Goal: Task Accomplishment & Management: Manage account settings

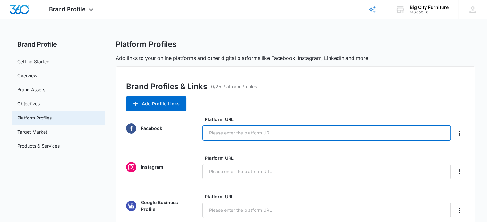
click at [232, 133] on input "Platform URL" at bounding box center [326, 132] width 248 height 15
type input "[DOMAIN_NAME][URL]"
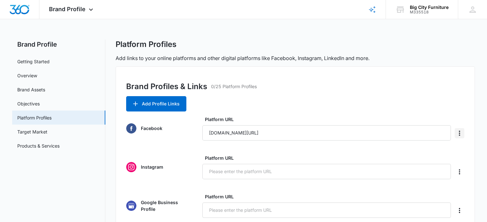
click at [458, 134] on icon "Delete" at bounding box center [459, 134] width 8 height 8
click at [303, 135] on input "[DOMAIN_NAME][URL]" at bounding box center [326, 132] width 248 height 15
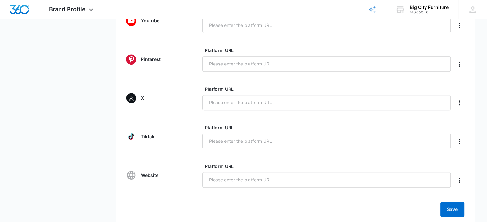
scroll to position [261, 0]
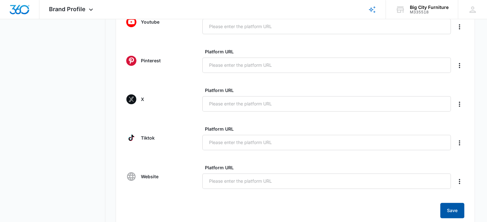
click at [449, 212] on button "Save" at bounding box center [452, 210] width 24 height 15
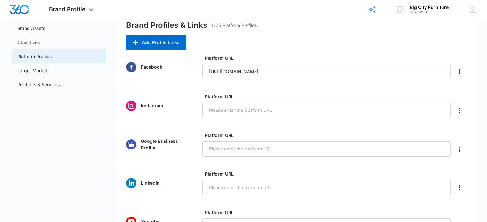
scroll to position [52, 0]
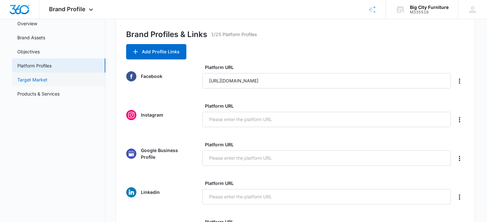
click at [47, 82] on link "Target Market" at bounding box center [32, 79] width 30 height 7
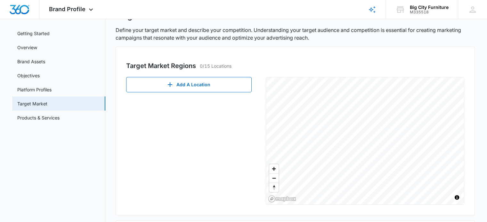
scroll to position [33, 0]
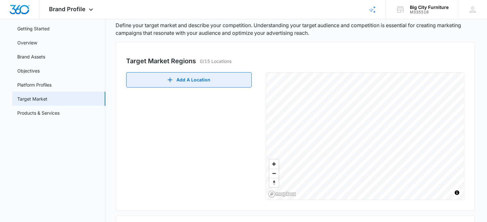
click at [184, 84] on button "Add A Location" at bounding box center [188, 79] width 125 height 15
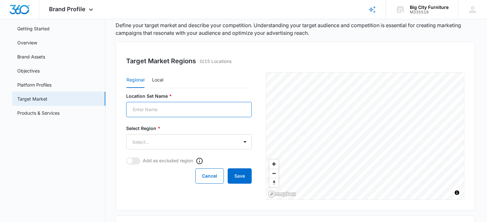
click at [169, 106] on input "Location Set Name *" at bounding box center [188, 109] width 125 height 15
type input "Columbia SC"
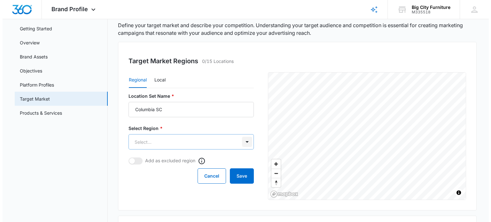
scroll to position [0, 0]
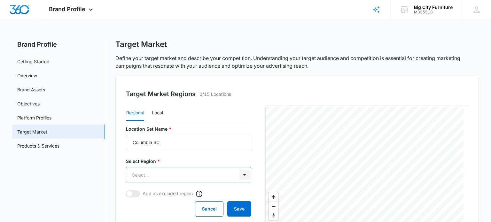
click at [245, 143] on body "Brand Profile Apps Reputation Websites Forms CRM Email Social Shop Payments POS…" at bounding box center [245, 196] width 491 height 393
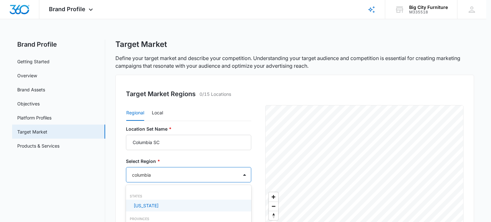
type input "columbia"
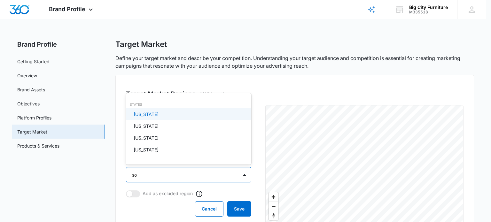
type input "sou"
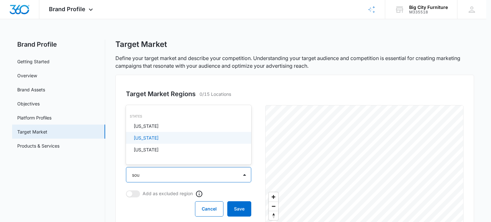
click at [175, 138] on div "[US_STATE]" at bounding box center [188, 138] width 109 height 7
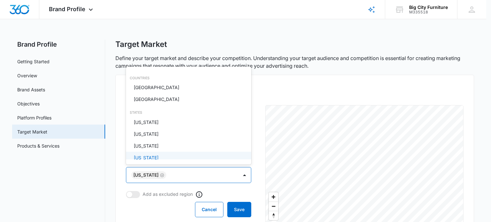
click at [260, 146] on div at bounding box center [245, 111] width 491 height 222
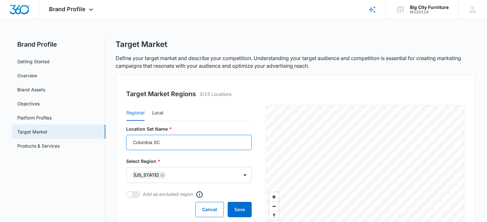
drag, startPoint x: 166, startPoint y: 140, endPoint x: 127, endPoint y: 139, distance: 38.8
click at [127, 139] on input "Columbia SC" at bounding box center [188, 142] width 125 height 15
type input "Local Market"
click at [243, 210] on button "Save" at bounding box center [239, 209] width 24 height 15
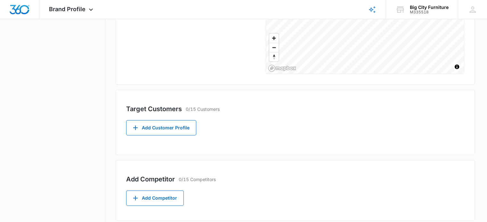
scroll to position [161, 0]
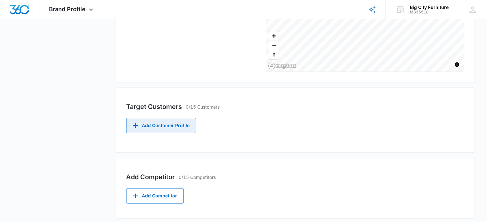
click at [168, 127] on button "Add Customer Profile" at bounding box center [161, 125] width 70 height 15
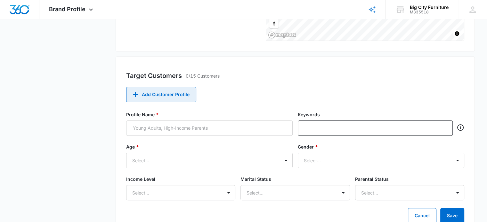
scroll to position [196, 0]
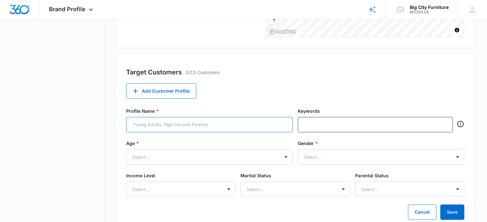
click at [188, 127] on input "Profile Name *" at bounding box center [209, 124] width 166 height 15
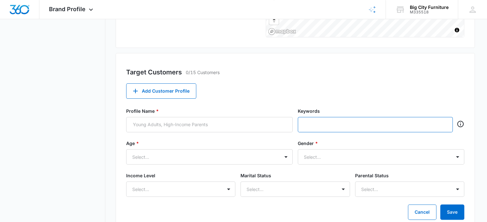
click at [370, 125] on input "text" at bounding box center [375, 125] width 143 height 10
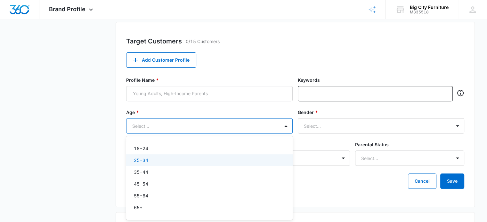
click at [221, 134] on div "6 results available. Use Up and Down to choose options, press Enter to select t…" at bounding box center [209, 125] width 166 height 15
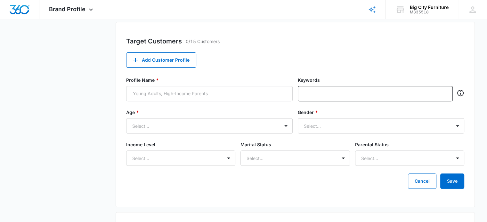
click at [484, 59] on main "Brand Profile Getting Started Overview Brand Assets Objectives Platform Profile…" at bounding box center [243, 55] width 487 height 484
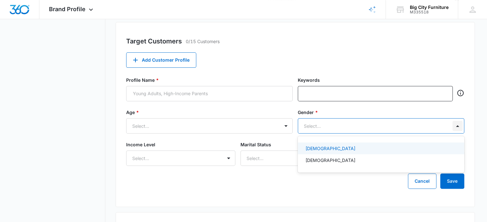
click at [458, 126] on div at bounding box center [457, 126] width 10 height 10
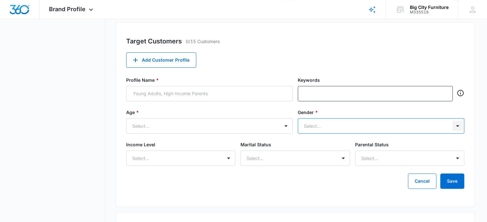
click at [458, 126] on div at bounding box center [457, 126] width 10 height 10
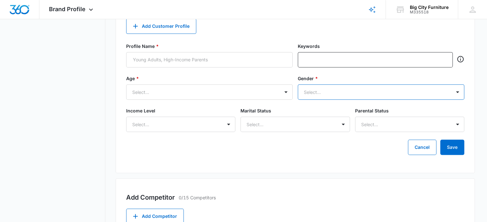
scroll to position [261, 0]
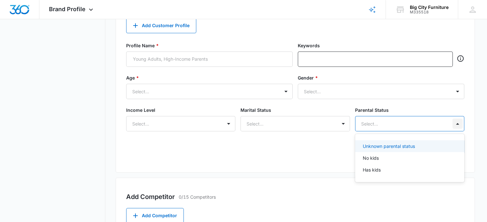
click at [459, 123] on div at bounding box center [457, 124] width 10 height 10
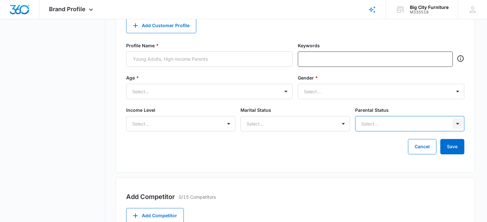
click at [459, 123] on div at bounding box center [457, 124] width 10 height 10
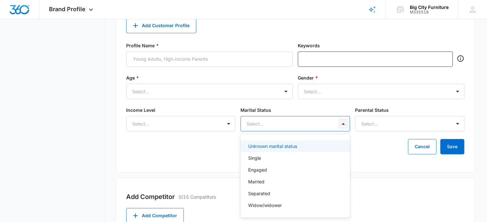
click at [342, 124] on div at bounding box center [343, 124] width 10 height 10
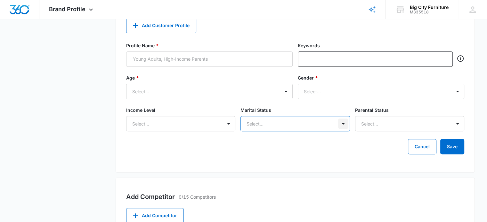
click at [342, 124] on div at bounding box center [343, 124] width 10 height 10
click at [227, 125] on div at bounding box center [228, 124] width 10 height 10
click at [292, 171] on div "Target Customers 0/15 Customers Add Customer Profile Profile Name * Keywords Ag…" at bounding box center [295, 80] width 359 height 185
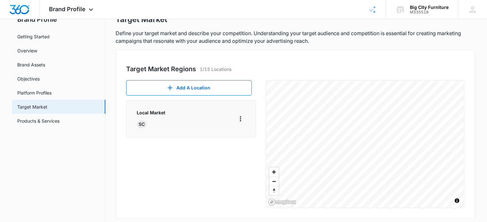
scroll to position [17, 0]
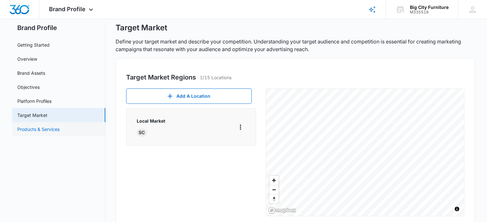
click at [55, 130] on link "Products & Services" at bounding box center [38, 129] width 42 height 7
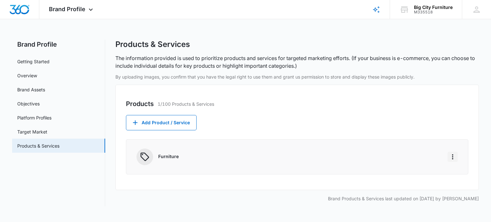
click at [453, 157] on icon "More" at bounding box center [453, 157] width 8 height 8
click at [179, 123] on button "Add Product / Service" at bounding box center [161, 122] width 71 height 15
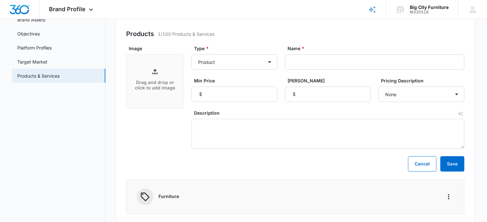
scroll to position [68, 0]
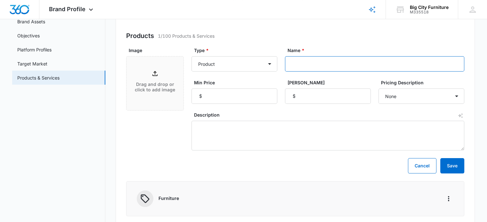
click at [306, 68] on input "Name *" at bounding box center [374, 63] width 179 height 15
type input "Mattress"
click at [342, 136] on textarea "Description" at bounding box center [327, 136] width 273 height 30
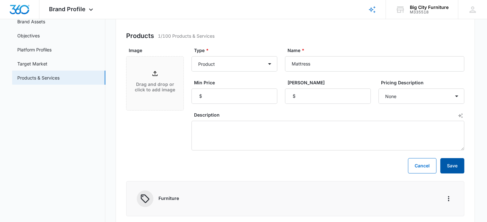
click at [456, 165] on button "Save" at bounding box center [452, 165] width 24 height 15
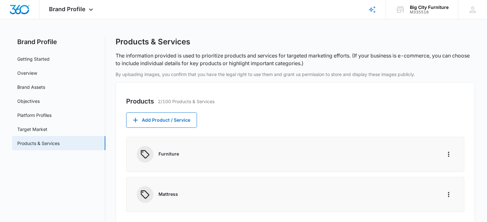
scroll to position [0, 0]
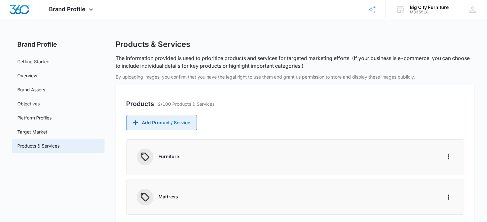
click at [178, 126] on button "Add Product / Service" at bounding box center [161, 122] width 71 height 15
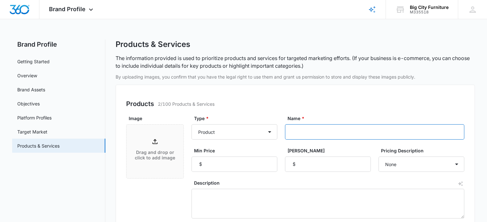
click at [312, 134] on input "Name *" at bounding box center [374, 131] width 179 height 15
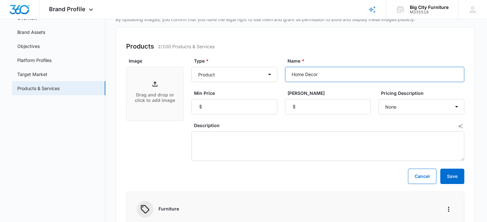
scroll to position [92, 0]
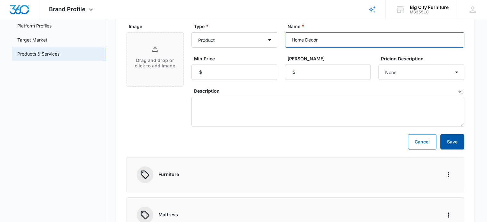
type input "Home Decor"
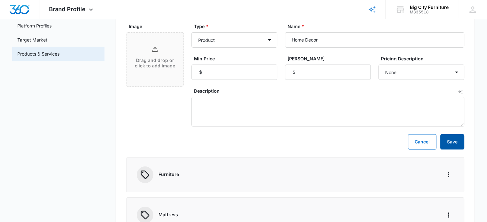
click at [452, 144] on button "Save" at bounding box center [452, 141] width 24 height 15
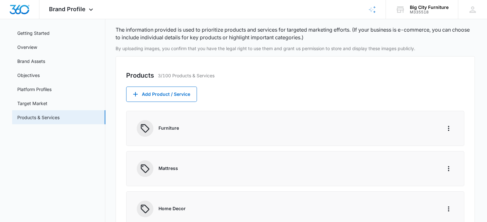
scroll to position [0, 0]
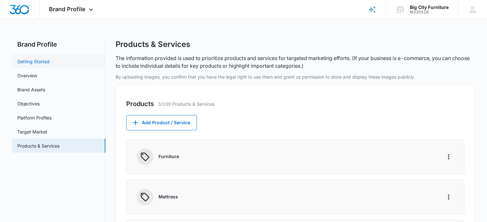
click at [42, 61] on link "Getting Started" at bounding box center [33, 61] width 32 height 7
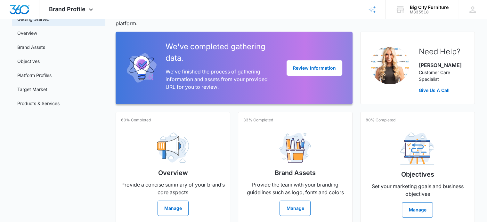
scroll to position [51, 0]
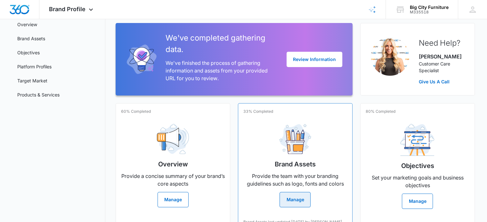
click at [299, 203] on button "Manage" at bounding box center [294, 199] width 31 height 15
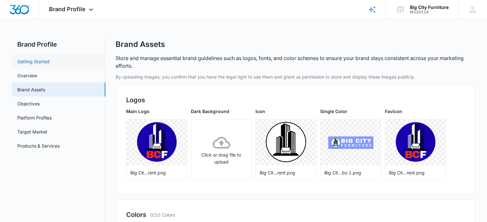
click at [44, 61] on link "Getting Started" at bounding box center [33, 61] width 32 height 7
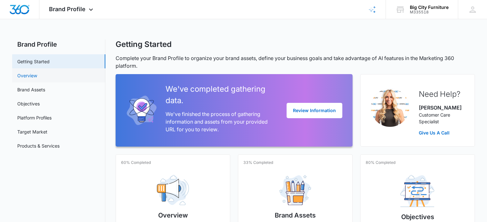
click at [33, 75] on link "Overview" at bounding box center [27, 75] width 20 height 7
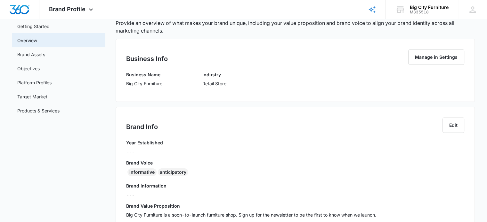
scroll to position [35, 0]
click at [447, 59] on button "Manage in Settings" at bounding box center [436, 57] width 56 height 15
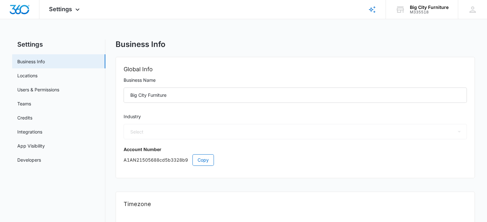
select select "12"
select select "US"
select select "America/New_York"
click at [35, 76] on link "Locations" at bounding box center [27, 75] width 20 height 7
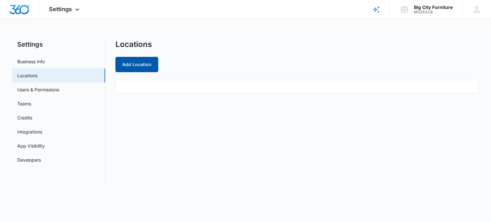
click at [137, 64] on button "Add Location" at bounding box center [137, 64] width 43 height 15
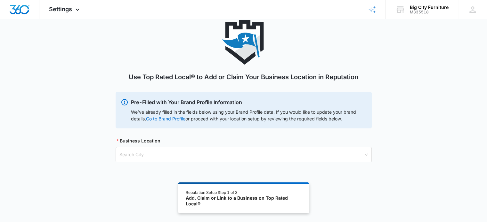
scroll to position [35, 0]
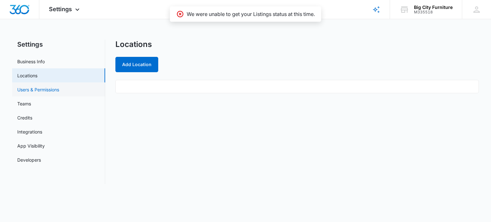
click at [59, 92] on link "Users & Permissions" at bounding box center [38, 89] width 42 height 7
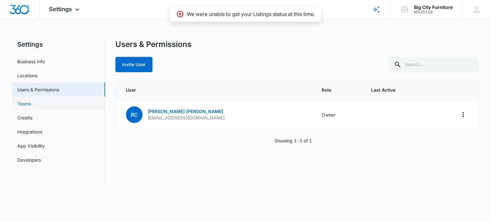
click at [31, 103] on link "Teams" at bounding box center [24, 103] width 14 height 7
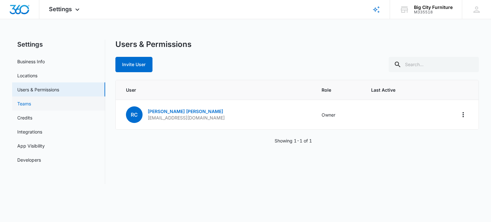
click at [27, 101] on link "Teams" at bounding box center [24, 103] width 14 height 7
click at [30, 120] on link "Credits" at bounding box center [24, 118] width 15 height 7
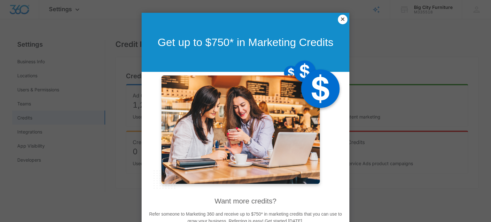
click at [339, 19] on link "×" at bounding box center [343, 20] width 10 height 10
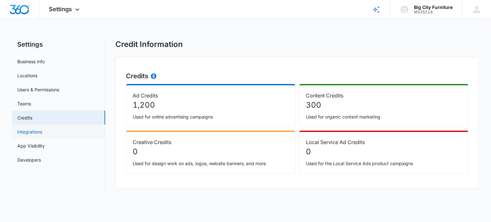
click at [37, 133] on link "Integrations" at bounding box center [29, 132] width 25 height 7
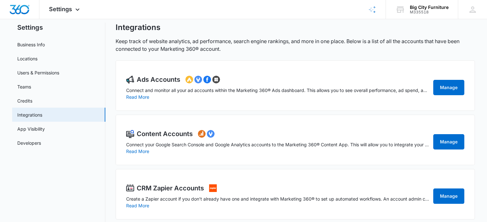
scroll to position [26, 0]
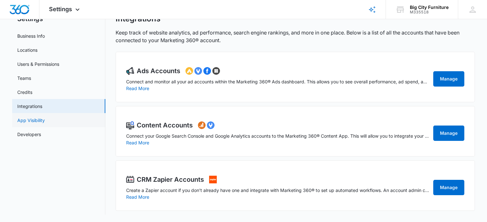
click at [32, 121] on link "App Visibility" at bounding box center [31, 120] width 28 height 7
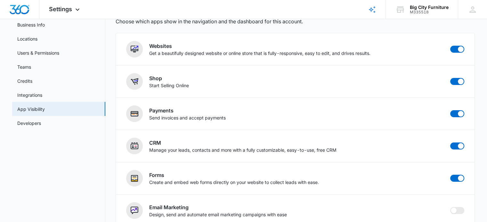
scroll to position [33, 0]
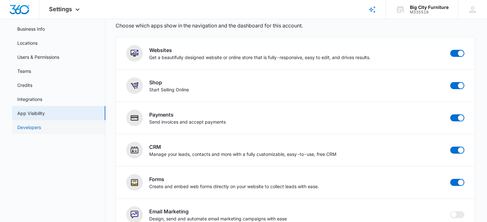
click at [33, 129] on link "Developers" at bounding box center [29, 127] width 24 height 7
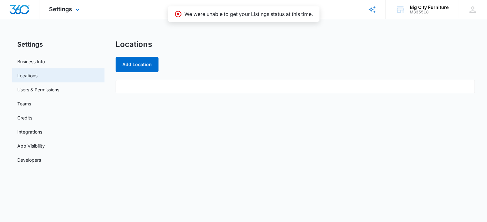
select select "12"
select select "US"
select select "America/New_York"
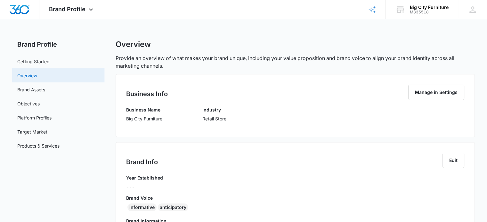
click at [32, 73] on link "Overview" at bounding box center [27, 75] width 20 height 7
click at [441, 6] on div "Big City Furniture" at bounding box center [429, 7] width 39 height 5
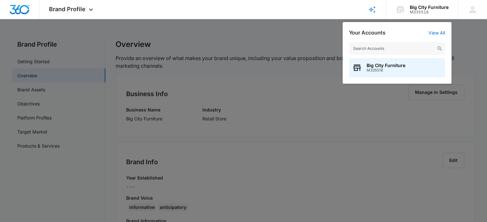
click at [276, 32] on div at bounding box center [243, 111] width 487 height 222
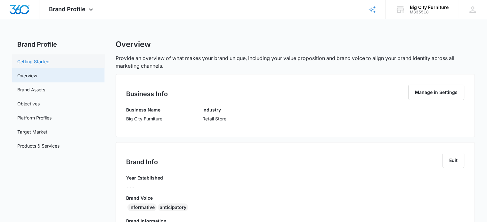
click at [44, 59] on link "Getting Started" at bounding box center [33, 61] width 32 height 7
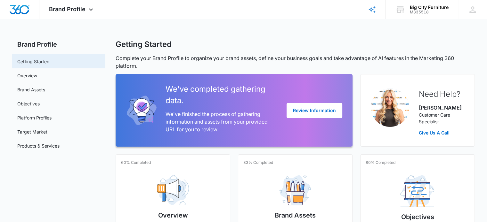
click at [36, 72] on link "Overview" at bounding box center [27, 75] width 20 height 7
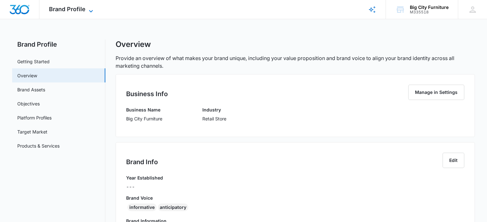
click at [90, 10] on icon at bounding box center [91, 11] width 8 height 8
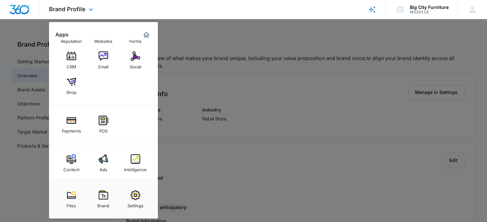
scroll to position [27, 0]
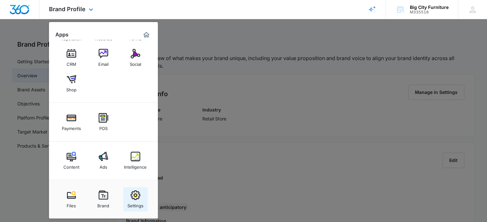
click at [136, 197] on img at bounding box center [136, 196] width 10 height 10
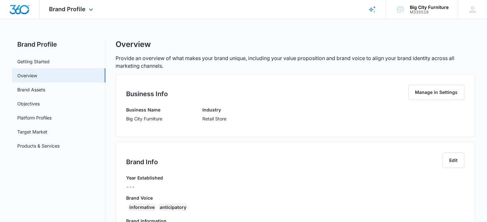
select select "12"
select select "US"
select select "America/New_York"
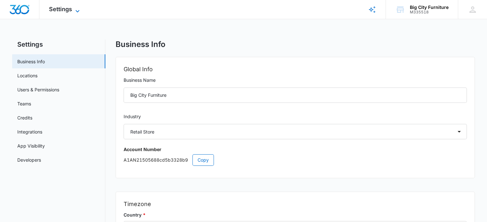
click at [79, 9] on icon at bounding box center [78, 11] width 8 height 8
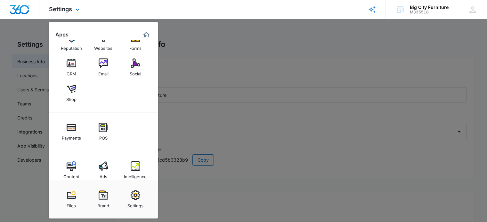
scroll to position [27, 0]
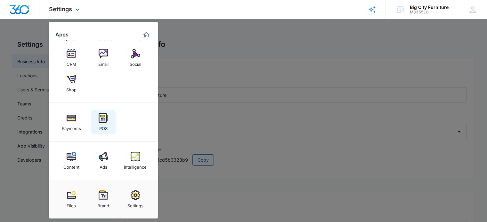
click at [108, 122] on img at bounding box center [104, 118] width 10 height 10
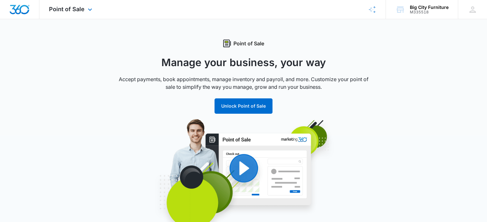
select select "12"
select select "US"
select select "America/New_York"
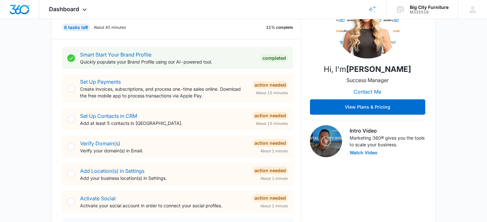
scroll to position [103, 0]
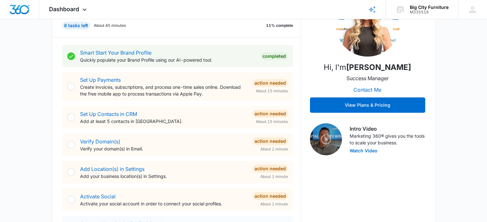
click at [179, 183] on div "Smart Start Your Brand Profile Quickly populate your Brand Profile using our AI…" at bounding box center [181, 168] width 239 height 263
click at [127, 169] on link "Add Location(s) in Settings" at bounding box center [112, 169] width 64 height 6
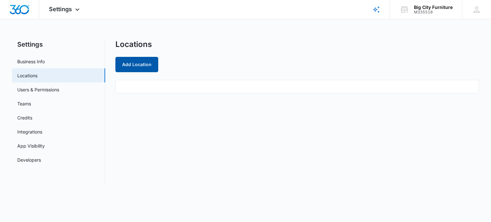
click at [143, 69] on button "Add Location" at bounding box center [137, 64] width 43 height 15
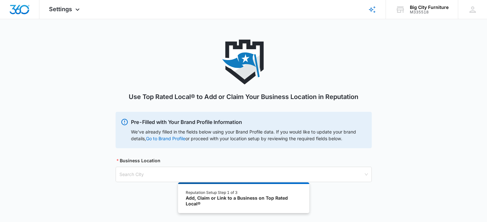
scroll to position [35, 0]
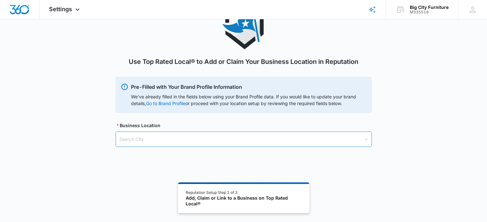
click at [192, 138] on input "search" at bounding box center [241, 139] width 244 height 15
type input "3010 Two Notch Road, Columbia SC 29229"
click at [387, 136] on div "Use Top Rated Local® to Add or Claim Your Business Location in Reputation Pre-F…" at bounding box center [243, 83] width 487 height 158
click at [367, 139] on div "Search City" at bounding box center [244, 139] width 256 height 15
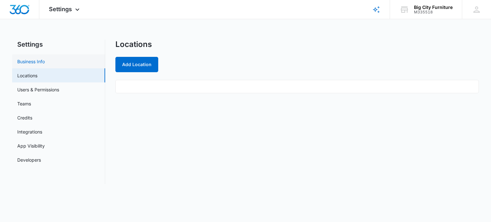
click at [39, 64] on link "Business Info" at bounding box center [31, 61] width 28 height 7
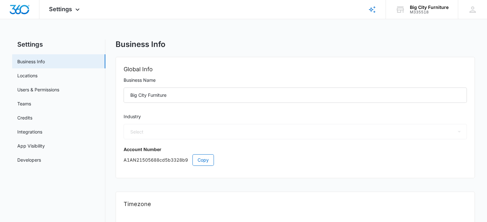
select select "12"
select select "US"
select select "America/New_York"
click at [400, 174] on div "Global Info Business Name Big City Furniture Industry Select Accounting / CPA A…" at bounding box center [295, 117] width 358 height 121
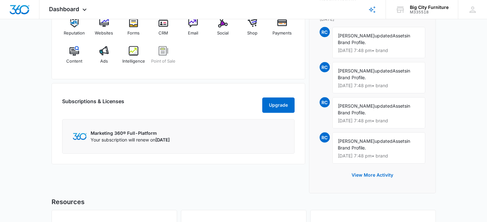
scroll to position [433, 0]
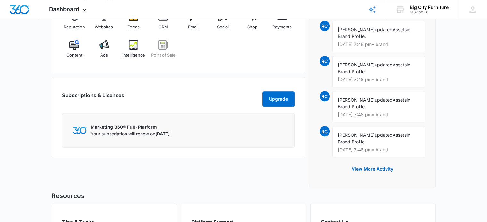
scroll to position [443, 0]
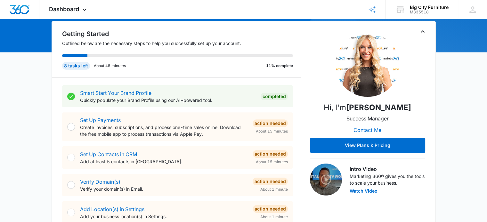
scroll to position [0, 0]
